Goal: Navigation & Orientation: Find specific page/section

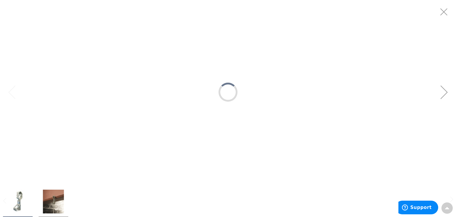
type input "VFP+Q53, [PERSON_NAME], [GEOGRAPHIC_DATA], [GEOGRAPHIC_DATA]"
click at [443, 94] on div "Next" at bounding box center [444, 92] width 24 height 24
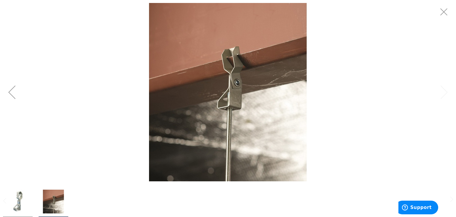
click at [12, 94] on div "Previous" at bounding box center [12, 92] width 24 height 24
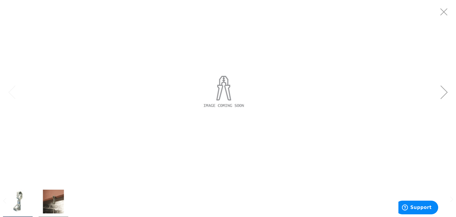
click at [18, 72] on div at bounding box center [224, 92] width 456 height 184
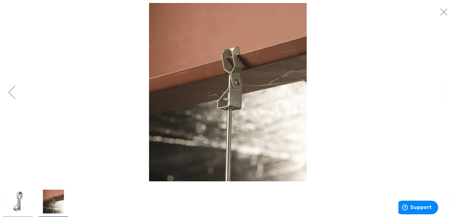
click at [240, 70] on img at bounding box center [228, 92] width 178 height 178
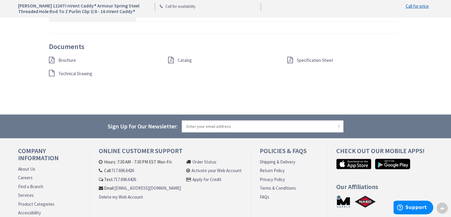
scroll to position [528, 0]
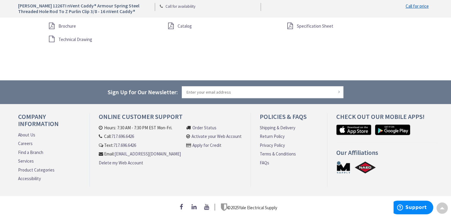
click at [28, 168] on link "Product Categories" at bounding box center [36, 169] width 36 height 6
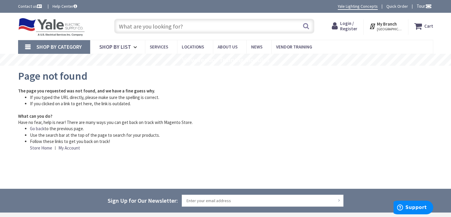
click at [27, 45] on link "Shop By Category" at bounding box center [54, 47] width 72 height 14
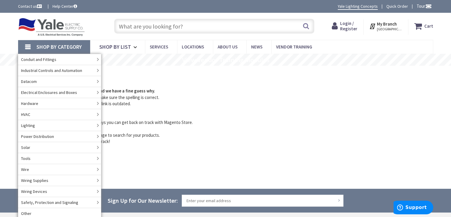
click at [40, 29] on img at bounding box center [51, 27] width 67 height 18
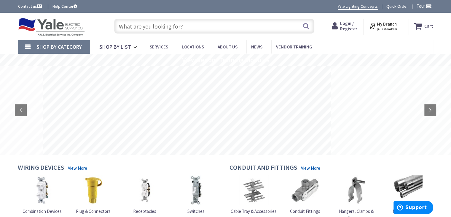
click at [231, 123] on rs-layer at bounding box center [187, 110] width 288 height 89
click at [262, 123] on rs-layer at bounding box center [228, 110] width 288 height 89
click at [266, 109] on rs-slides at bounding box center [225, 110] width 451 height 89
click at [103, 103] on rs-layer at bounding box center [162, 110] width 288 height 89
click at [206, 106] on rs-slides at bounding box center [225, 110] width 451 height 89
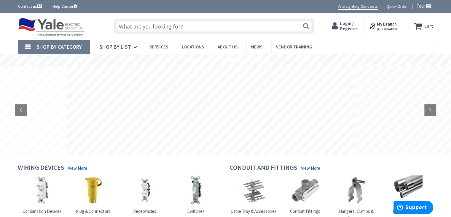
click at [261, 124] on rs-slides at bounding box center [225, 110] width 451 height 89
click at [195, 111] on rs-slide at bounding box center [235, 110] width 288 height 89
click at [428, 111] on rs-arrow at bounding box center [430, 110] width 12 height 12
click at [431, 108] on rs-arrow at bounding box center [430, 110] width 12 height 12
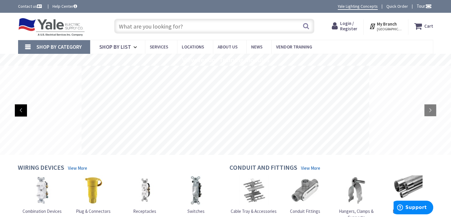
click at [24, 111] on rs-arrow at bounding box center [21, 110] width 12 height 12
click at [432, 111] on rs-arrow at bounding box center [430, 110] width 12 height 12
click at [427, 111] on rs-arrow at bounding box center [430, 110] width 12 height 12
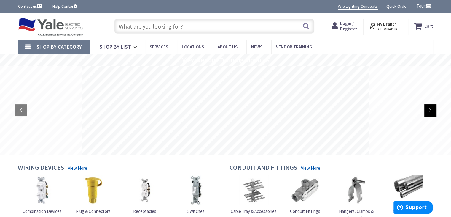
click at [432, 110] on rs-arrow at bounding box center [430, 110] width 12 height 12
click at [200, 45] on span "Locations" at bounding box center [193, 47] width 22 height 6
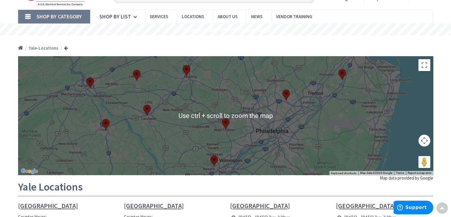
scroll to position [30, 0]
